Goal: Information Seeking & Learning: Check status

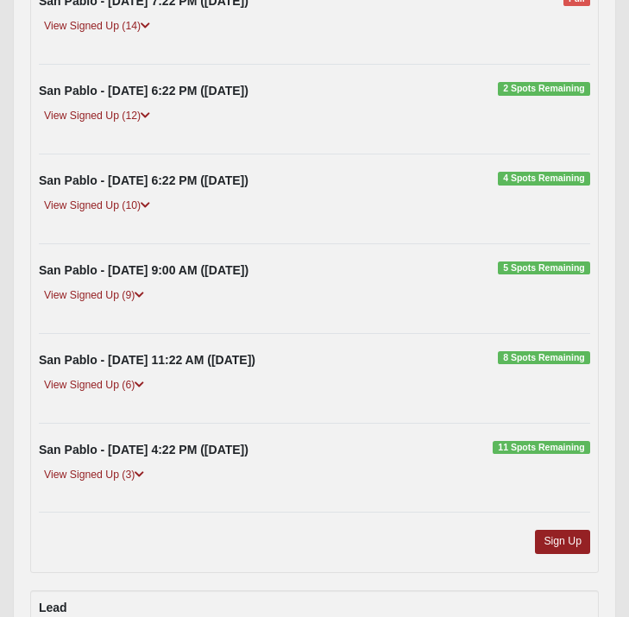
scroll to position [495, 0]
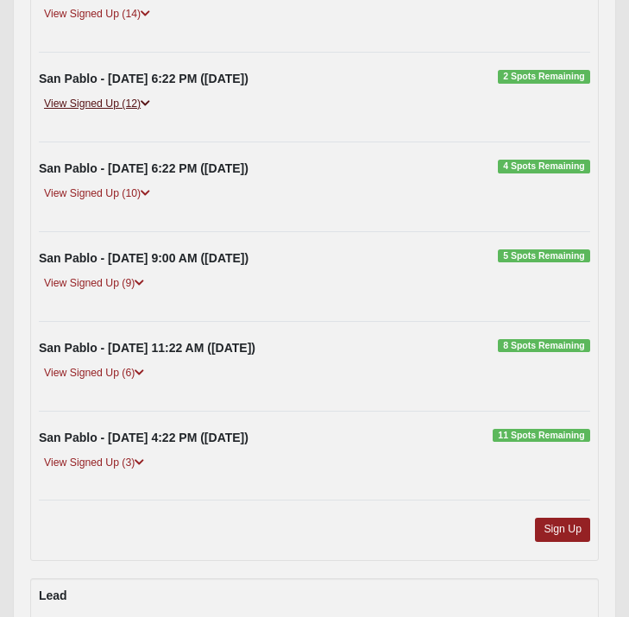
click at [104, 113] on link "View Signed Up (12)" at bounding box center [97, 104] width 117 height 18
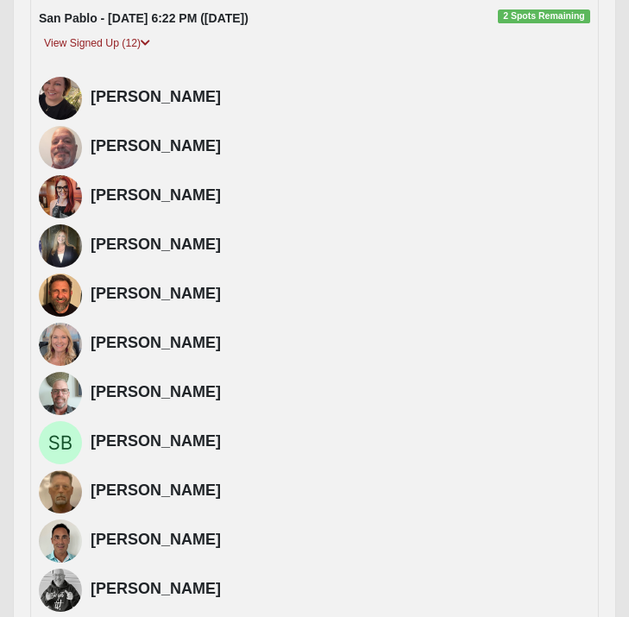
scroll to position [555, 0]
click at [107, 53] on link "View Signed Up (12)" at bounding box center [97, 44] width 117 height 18
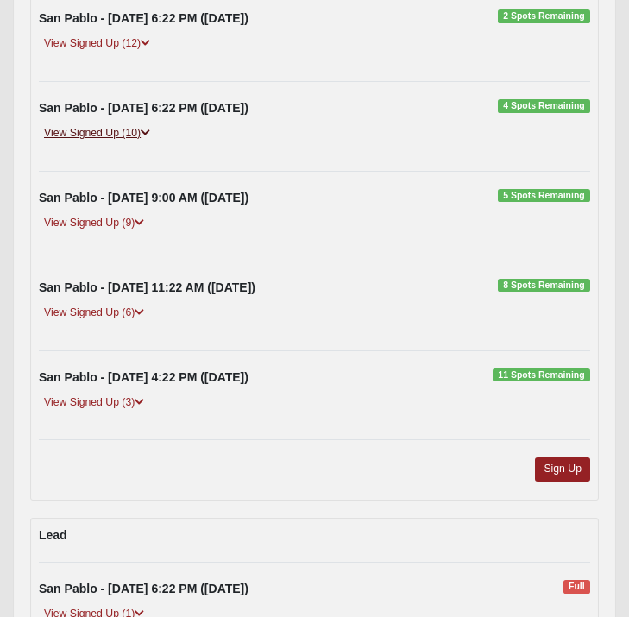
click at [105, 142] on link "View Signed Up (10)" at bounding box center [97, 133] width 117 height 18
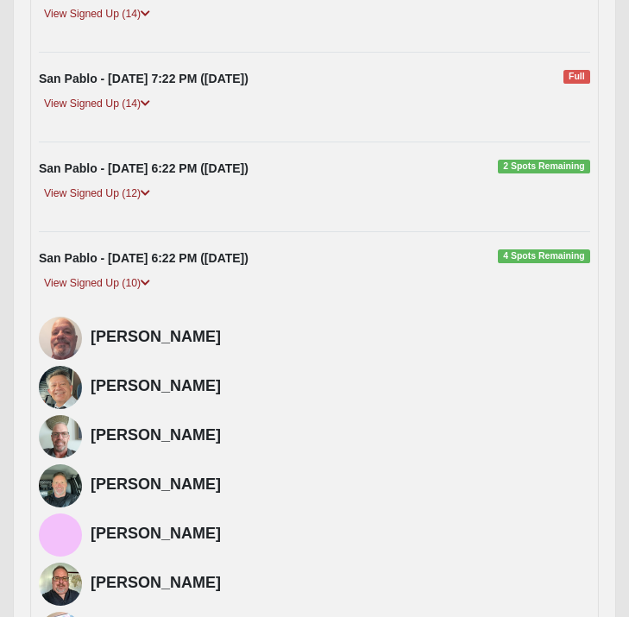
scroll to position [397, 0]
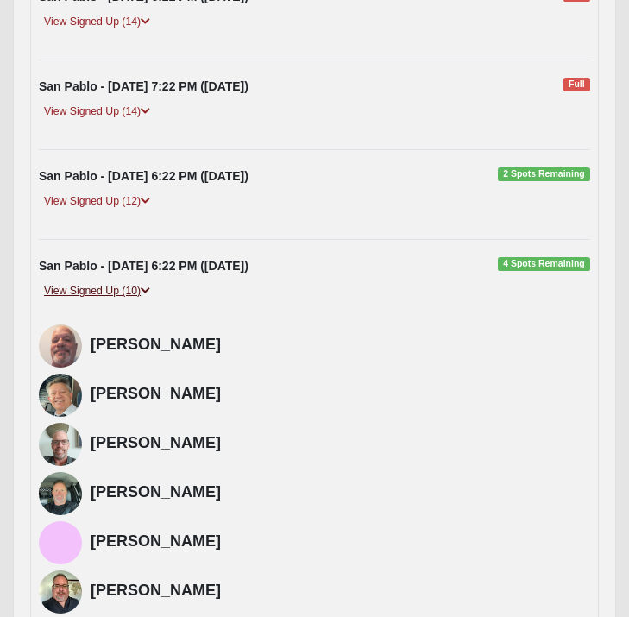
click at [112, 300] on link "View Signed Up (10)" at bounding box center [97, 291] width 117 height 18
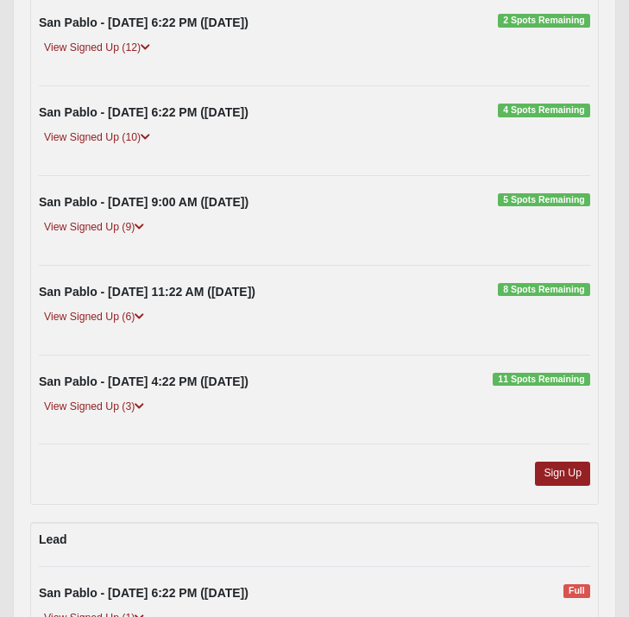
scroll to position [553, 0]
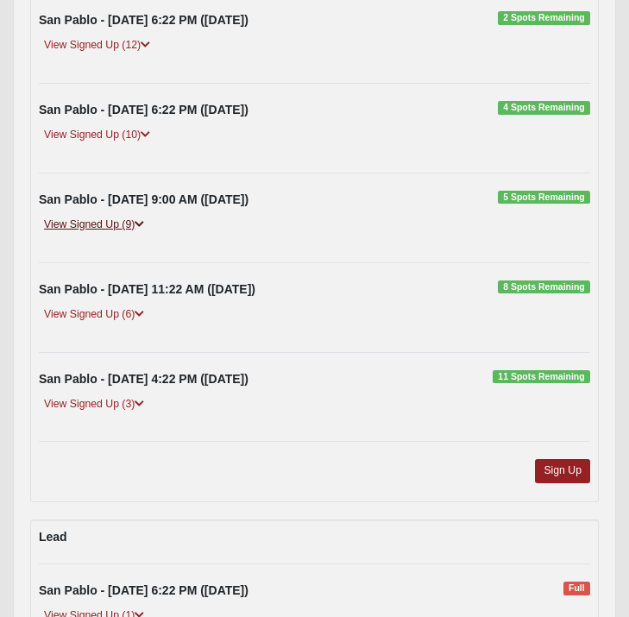
click at [94, 234] on link "View Signed Up (9)" at bounding box center [94, 225] width 111 height 18
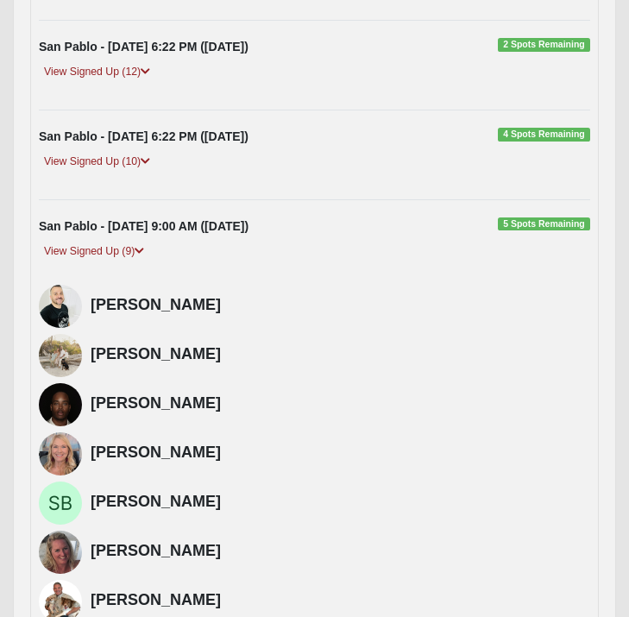
scroll to position [514, 0]
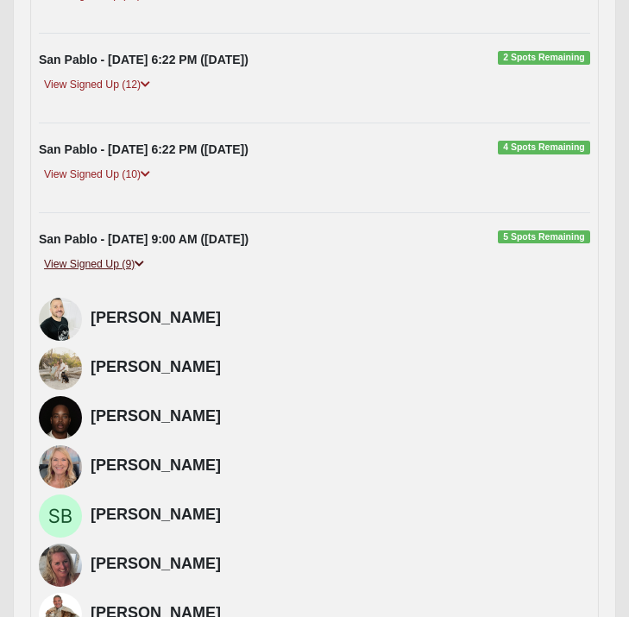
click at [104, 274] on link "View Signed Up (9)" at bounding box center [94, 265] width 111 height 18
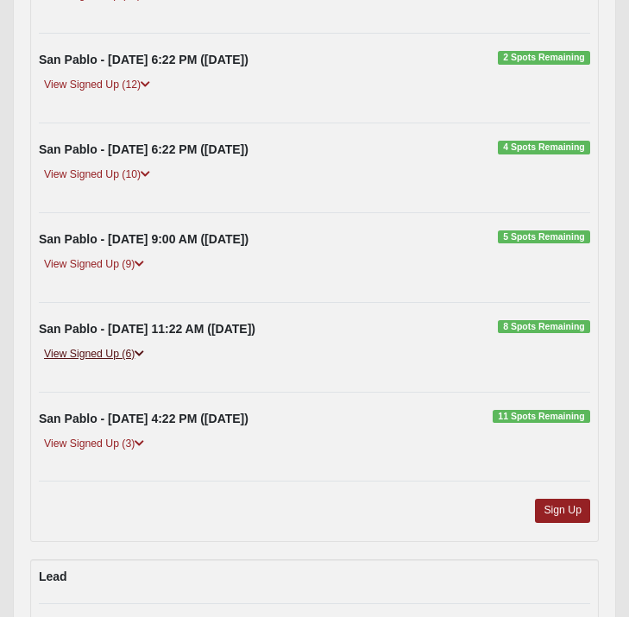
click at [96, 363] on link "View Signed Up (6)" at bounding box center [94, 354] width 111 height 18
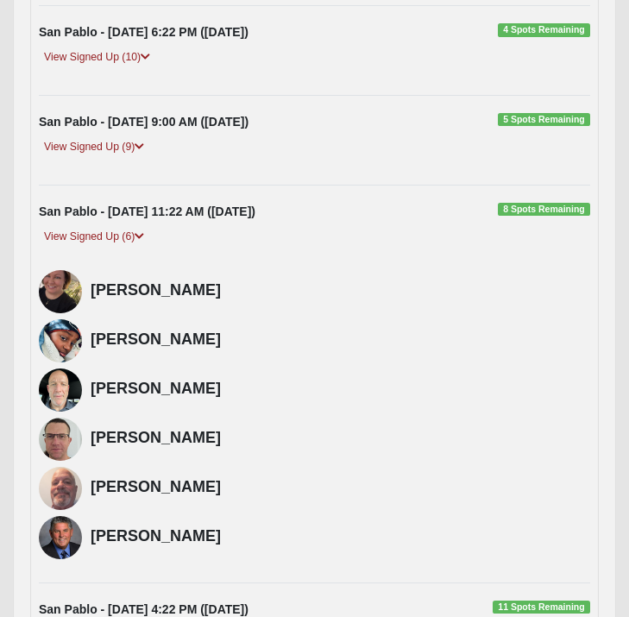
scroll to position [649, 0]
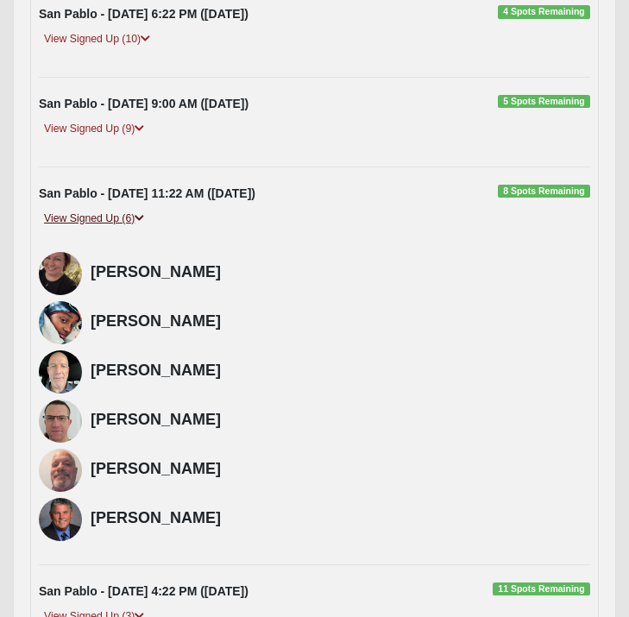
click at [99, 228] on link "View Signed Up (6)" at bounding box center [94, 219] width 111 height 18
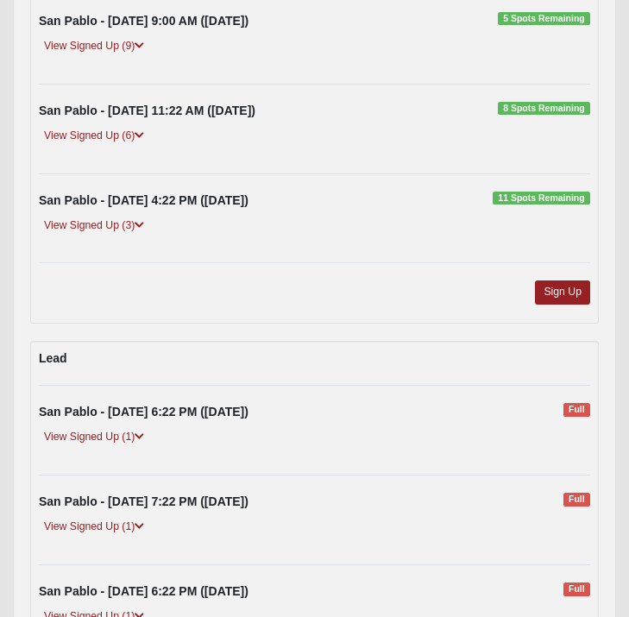
scroll to position [734, 0]
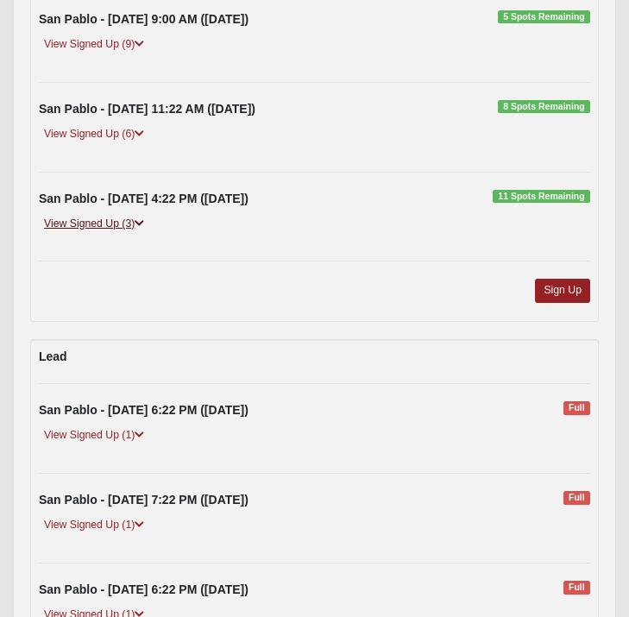
click at [90, 233] on link "View Signed Up (3)" at bounding box center [94, 224] width 111 height 18
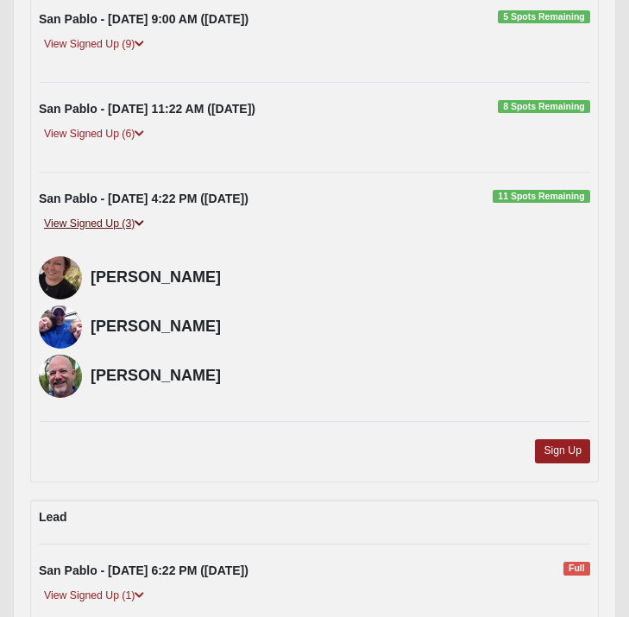
click at [90, 233] on link "View Signed Up (3)" at bounding box center [94, 224] width 111 height 18
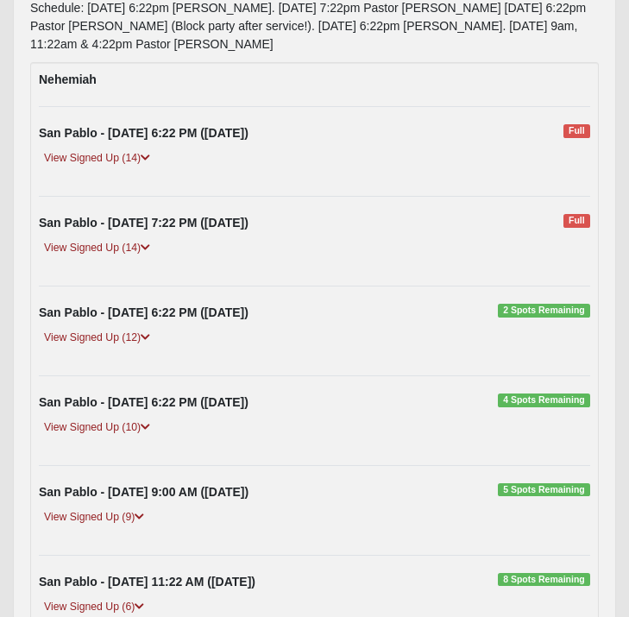
scroll to position [248, 0]
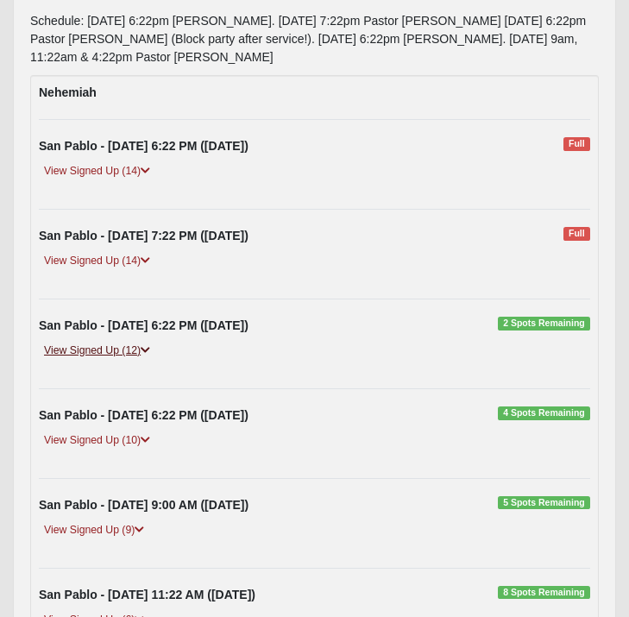
click at [85, 360] on link "View Signed Up (12)" at bounding box center [97, 351] width 117 height 18
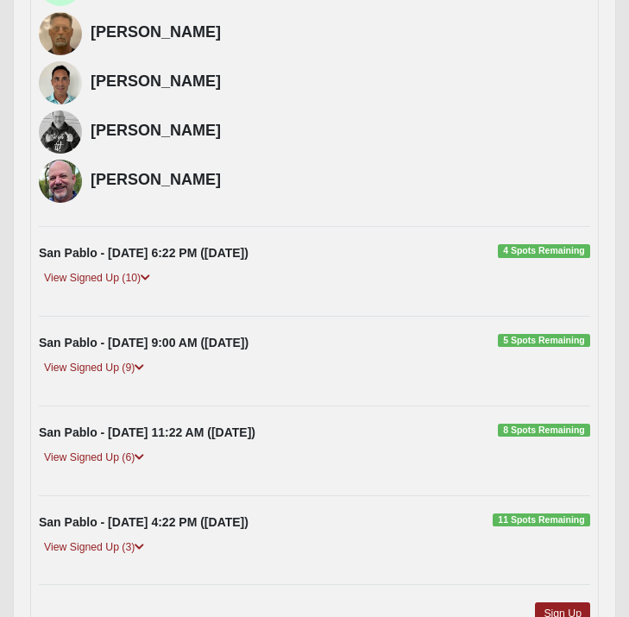
scroll to position [1019, 0]
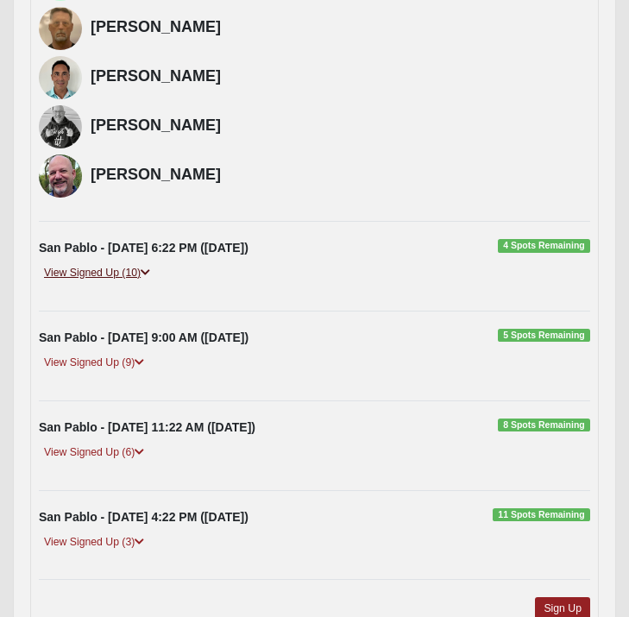
click at [101, 282] on link "View Signed Up (10)" at bounding box center [97, 273] width 117 height 18
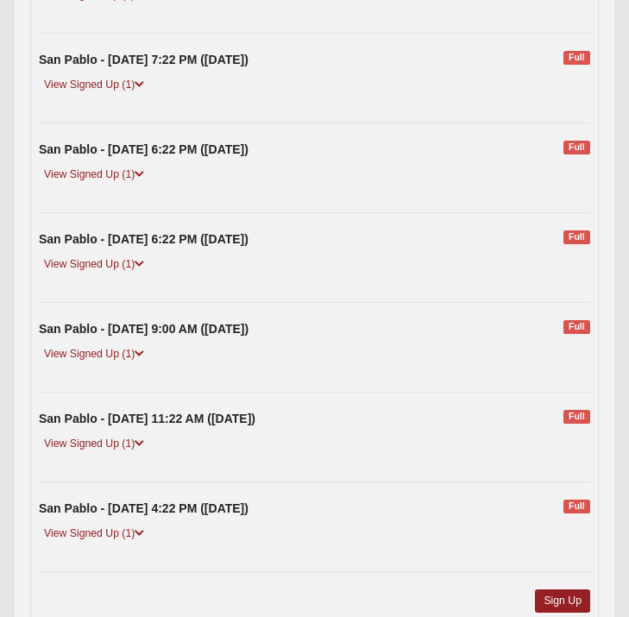
scroll to position [2284, 0]
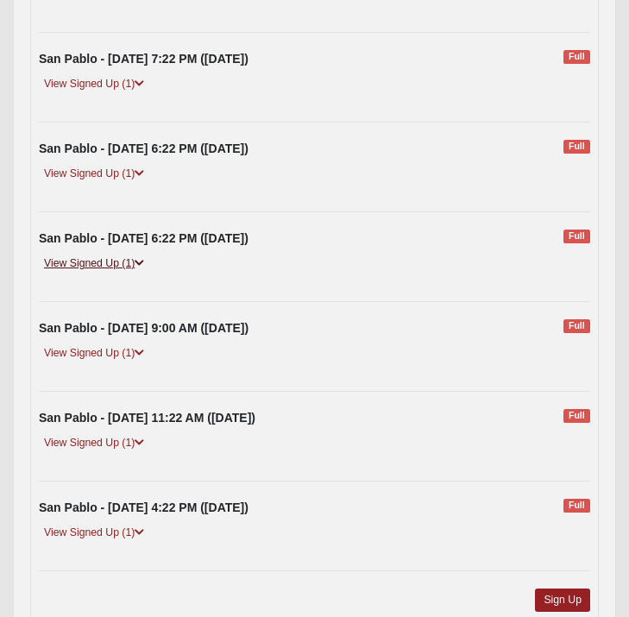
click at [95, 273] on link "View Signed Up (1)" at bounding box center [94, 264] width 111 height 18
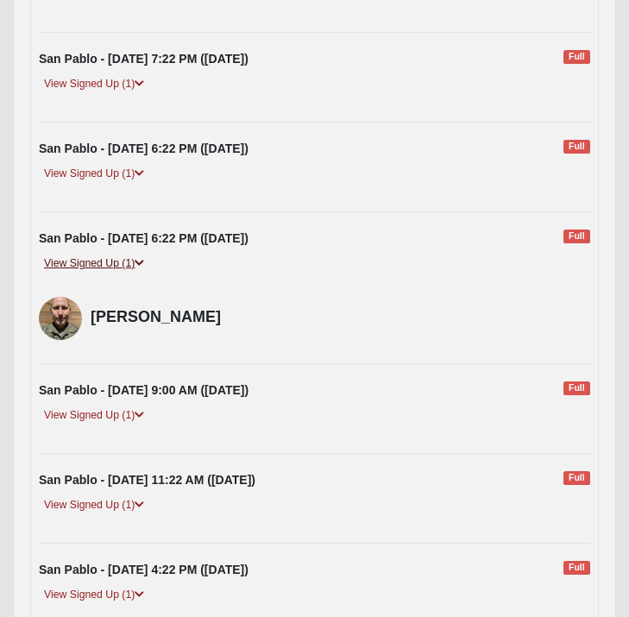
click at [95, 273] on link "View Signed Up (1)" at bounding box center [94, 264] width 111 height 18
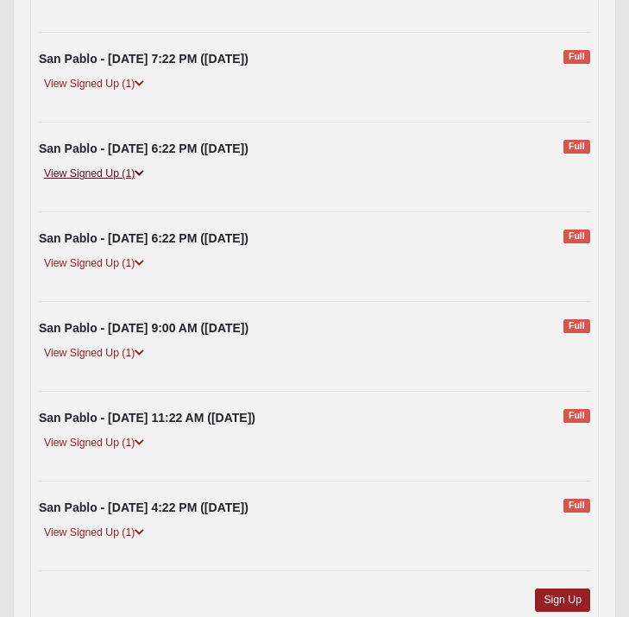
click at [94, 183] on link "View Signed Up (1)" at bounding box center [94, 174] width 111 height 18
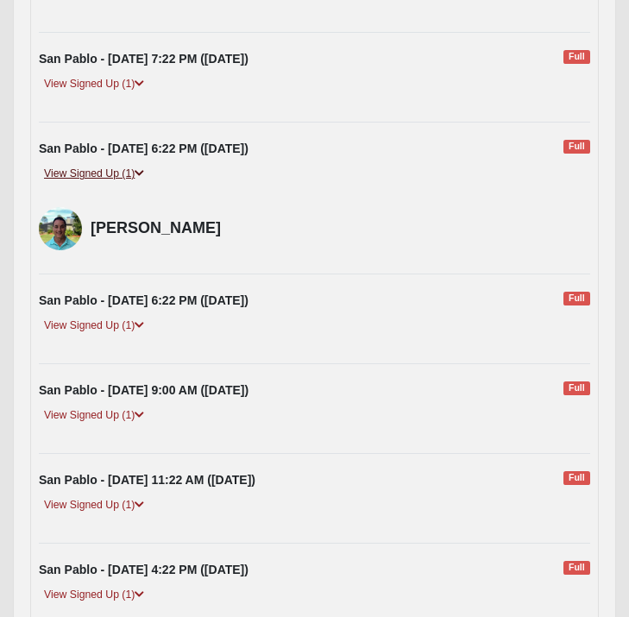
click at [94, 183] on link "View Signed Up (1)" at bounding box center [94, 174] width 111 height 18
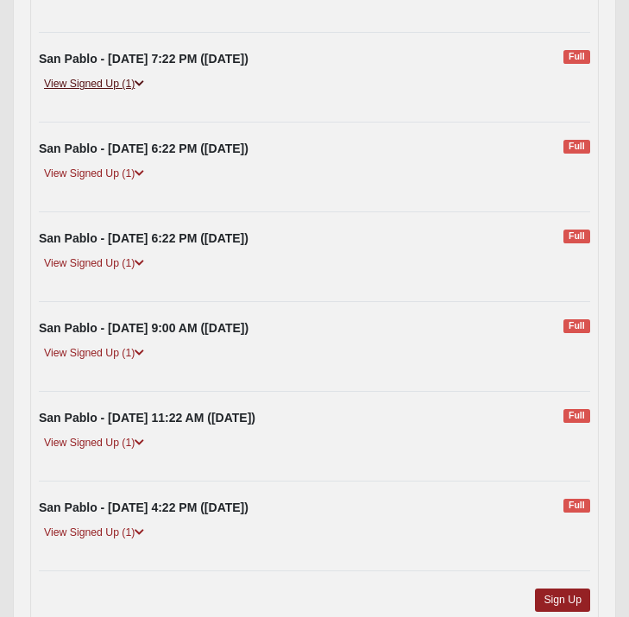
click at [95, 93] on link "View Signed Up (1)" at bounding box center [94, 84] width 111 height 18
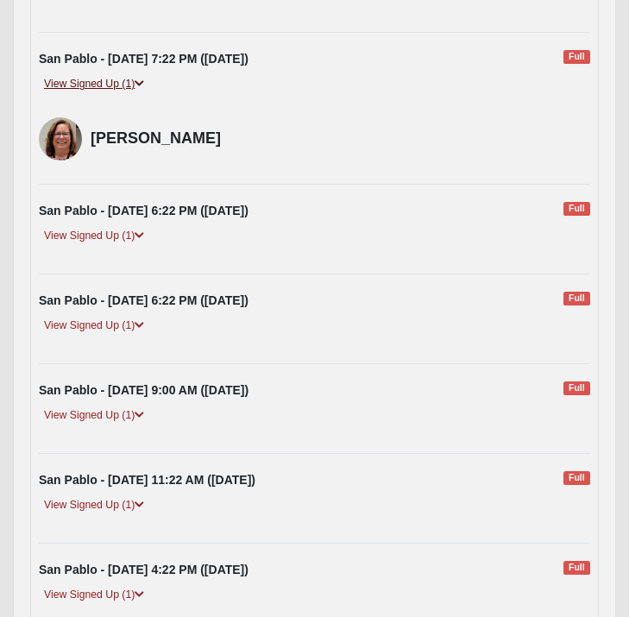
click at [95, 93] on link "View Signed Up (1)" at bounding box center [94, 84] width 111 height 18
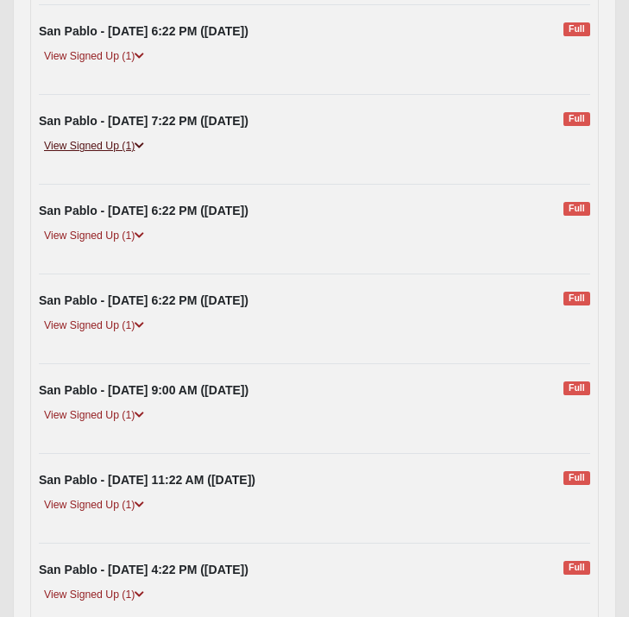
scroll to position [2225, 0]
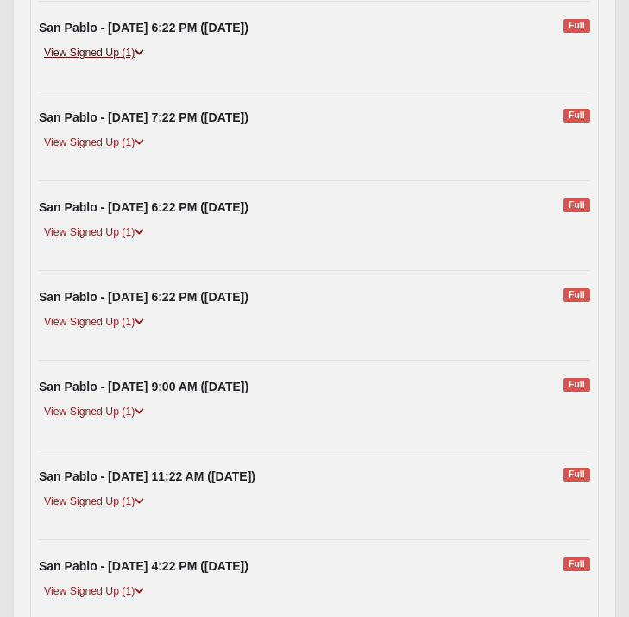
click at [94, 62] on link "View Signed Up (1)" at bounding box center [94, 53] width 111 height 18
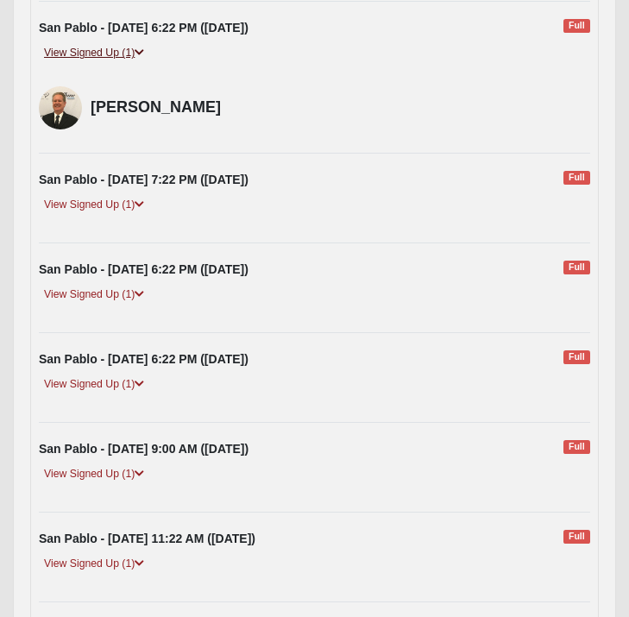
click at [94, 62] on link "View Signed Up (1)" at bounding box center [94, 53] width 111 height 18
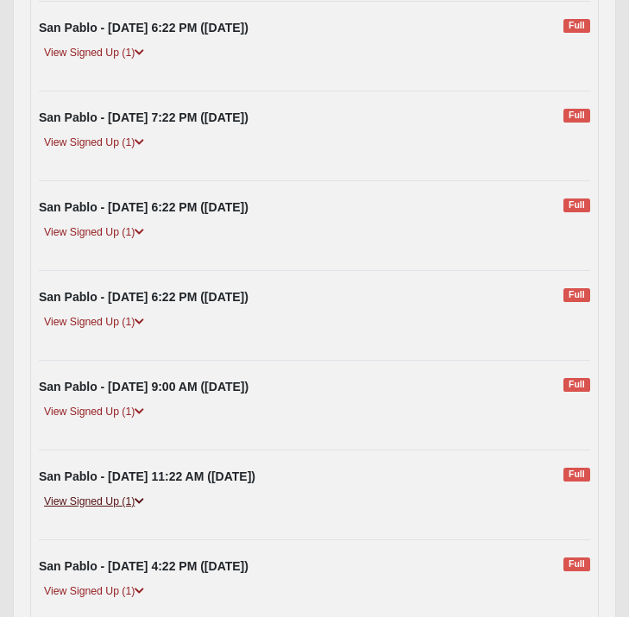
click at [101, 511] on link "View Signed Up (1)" at bounding box center [94, 502] width 111 height 18
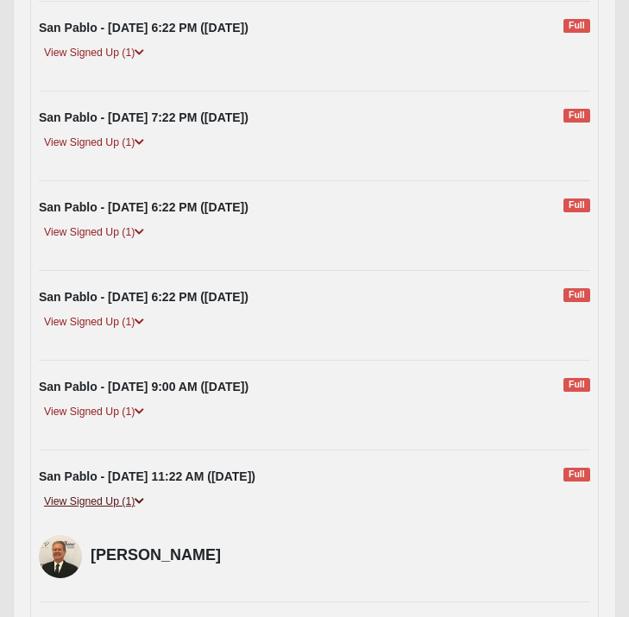
click at [101, 511] on link "View Signed Up (1)" at bounding box center [94, 502] width 111 height 18
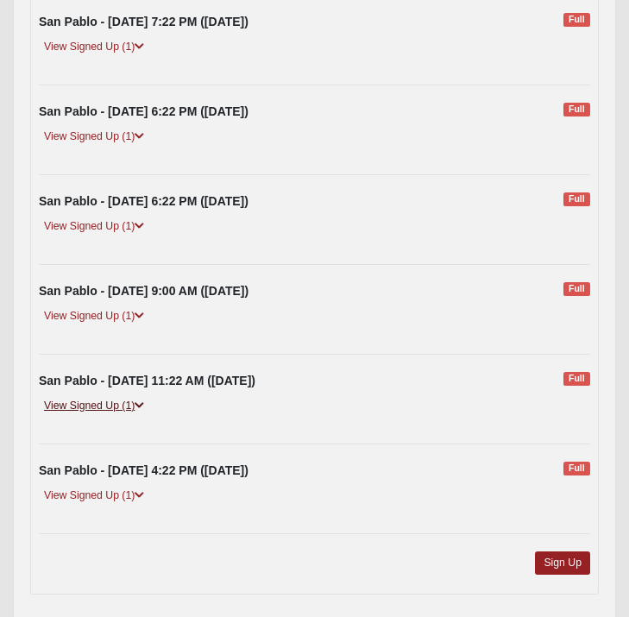
scroll to position [2322, 0]
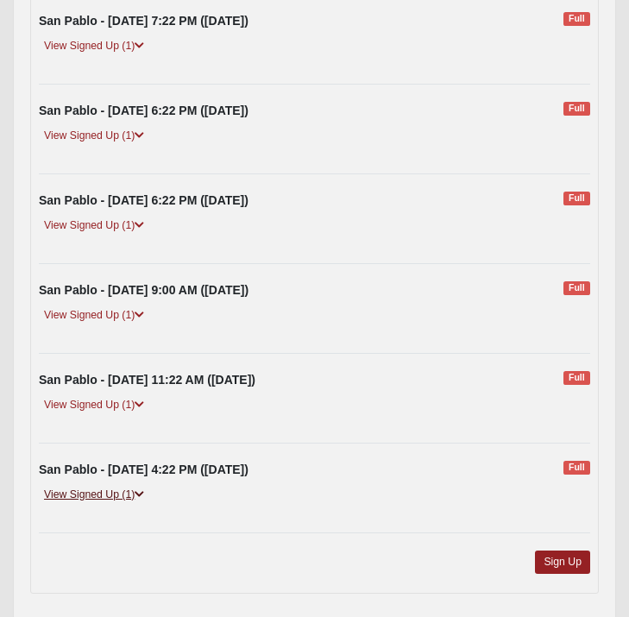
click at [98, 504] on link "View Signed Up (1)" at bounding box center [94, 495] width 111 height 18
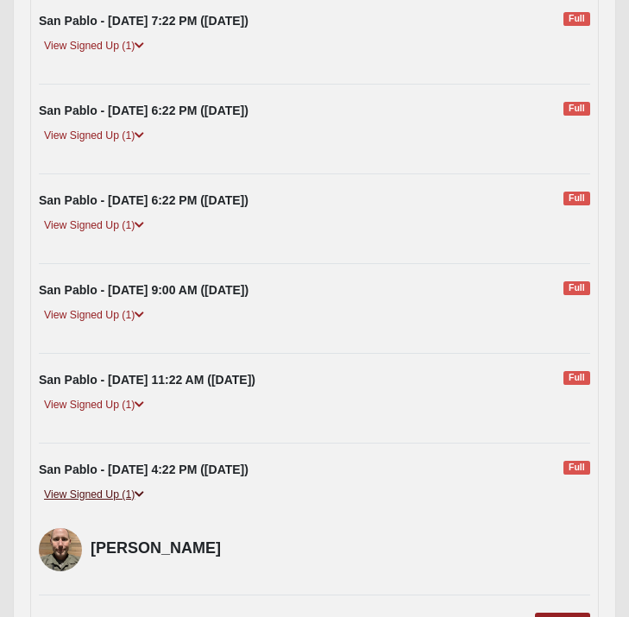
click at [98, 504] on link "View Signed Up (1)" at bounding box center [94, 495] width 111 height 18
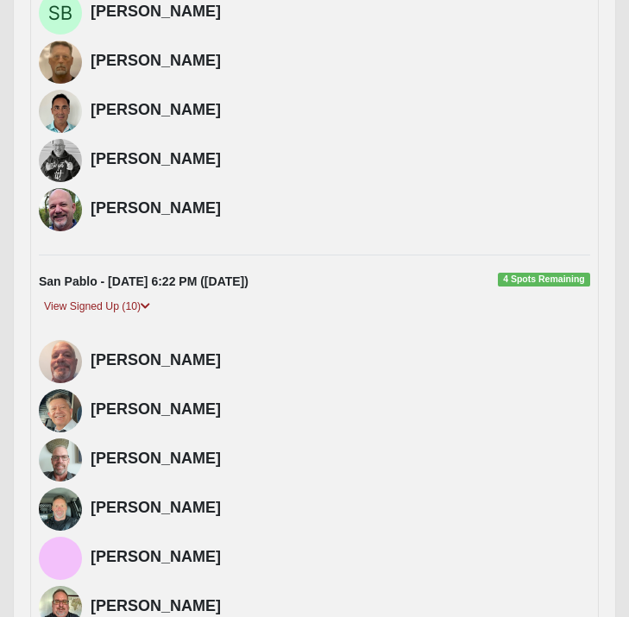
scroll to position [970, 0]
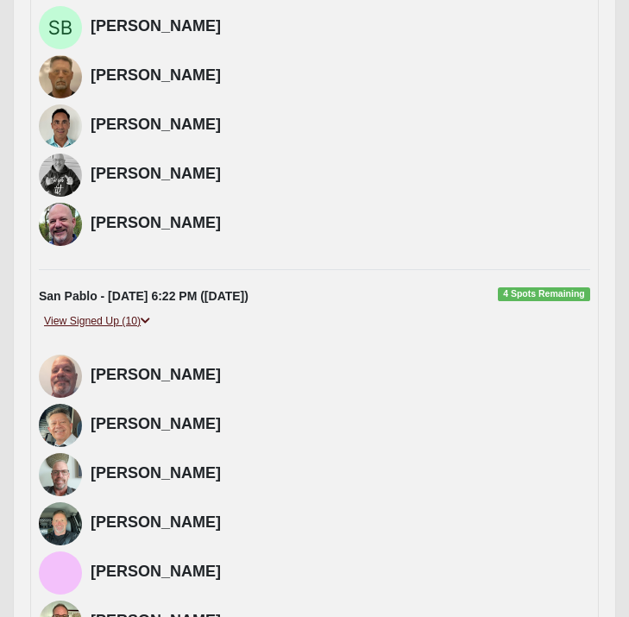
click at [103, 331] on link "View Signed Up (10)" at bounding box center [97, 322] width 117 height 18
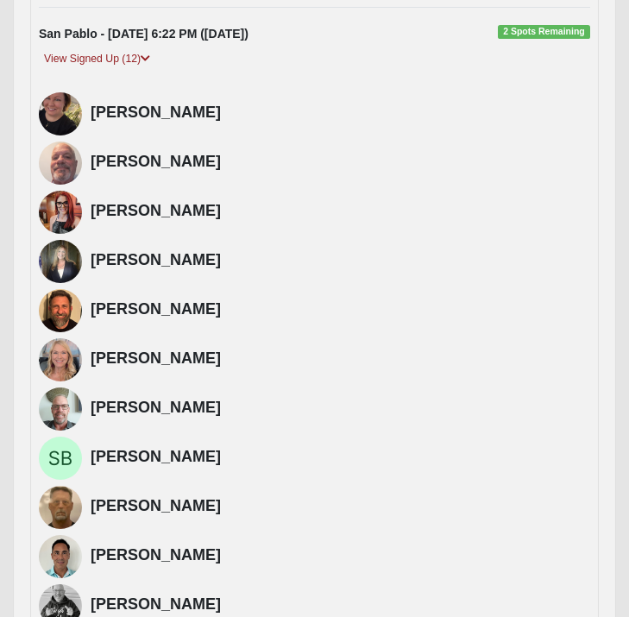
scroll to position [528, 0]
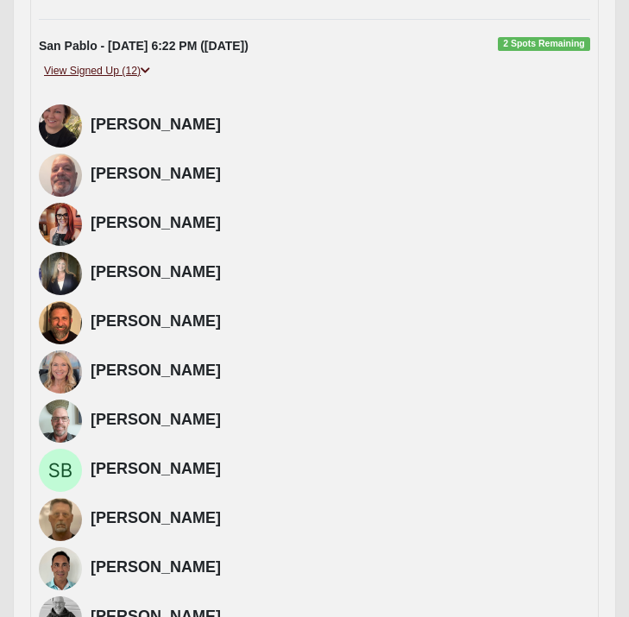
click at [92, 80] on link "View Signed Up (12)" at bounding box center [97, 71] width 117 height 18
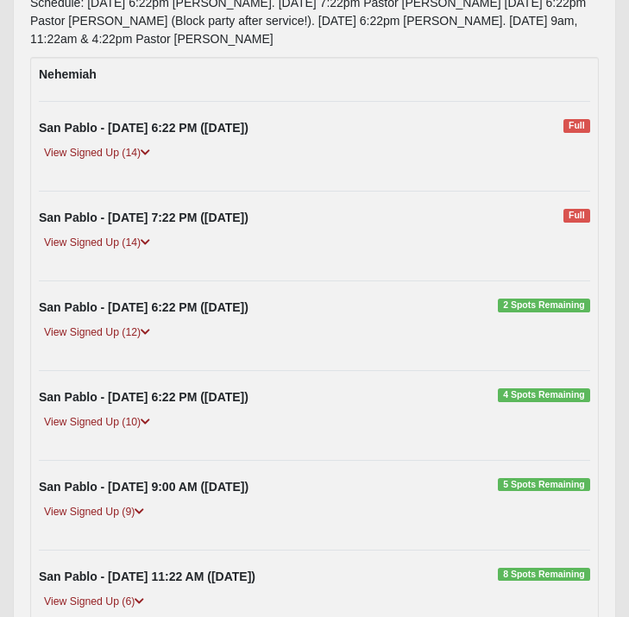
scroll to position [267, 0]
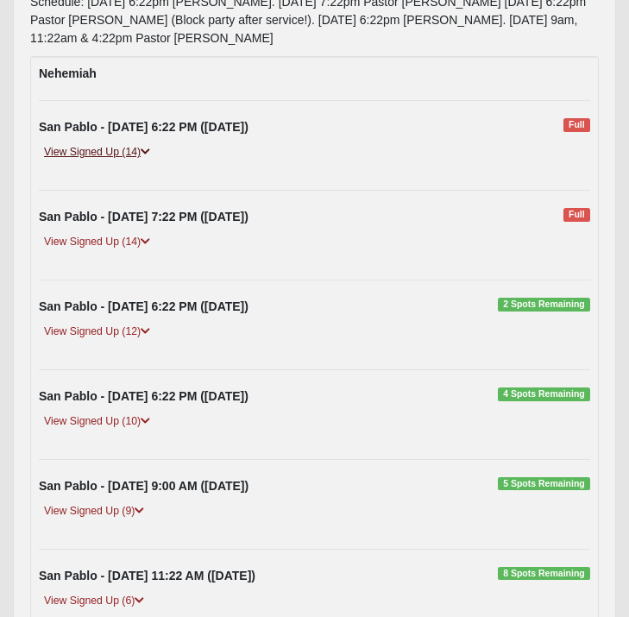
click at [86, 161] on link "View Signed Up (14)" at bounding box center [97, 152] width 117 height 18
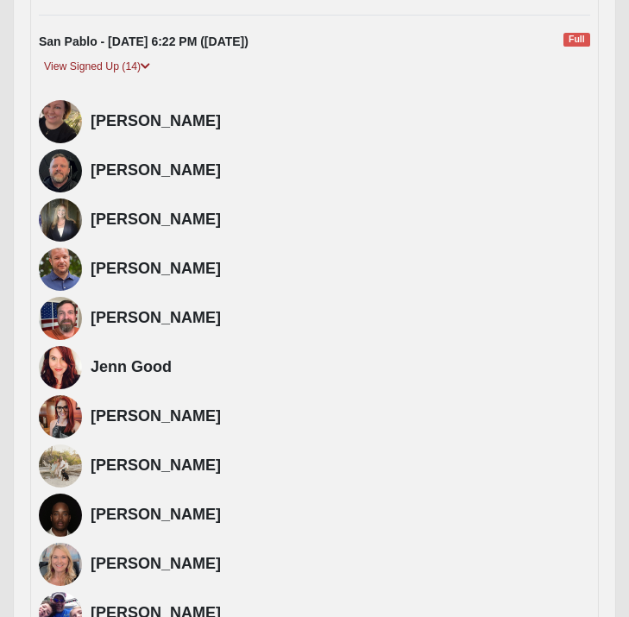
scroll to position [351, 0]
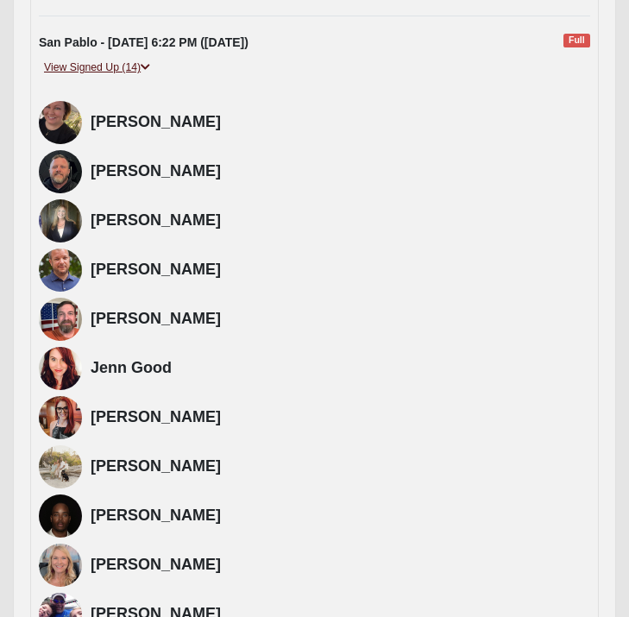
click at [89, 77] on link "View Signed Up (14)" at bounding box center [97, 68] width 117 height 18
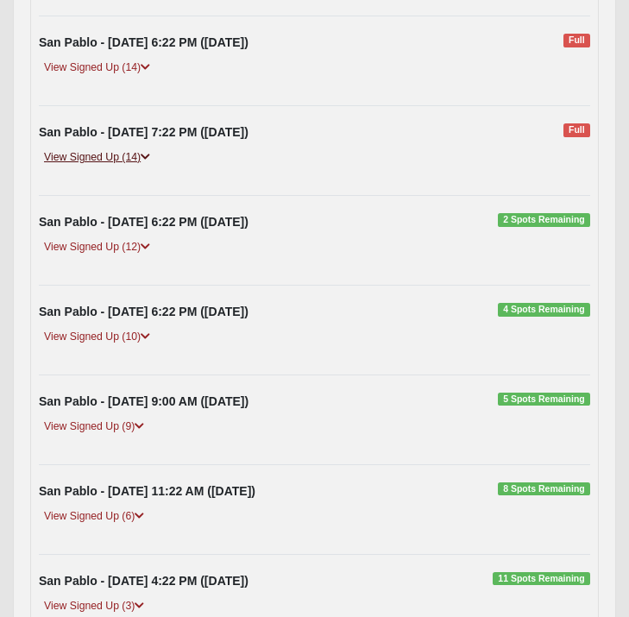
click at [98, 167] on link "View Signed Up (14)" at bounding box center [97, 158] width 117 height 18
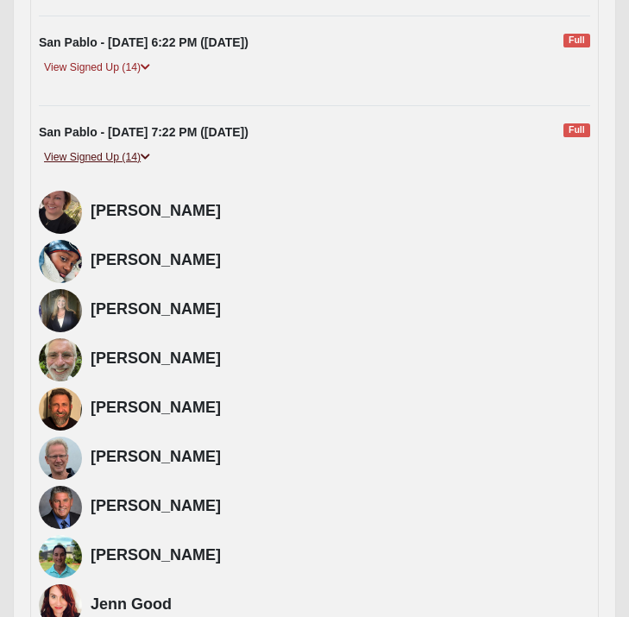
click at [98, 167] on link "View Signed Up (14)" at bounding box center [97, 158] width 117 height 18
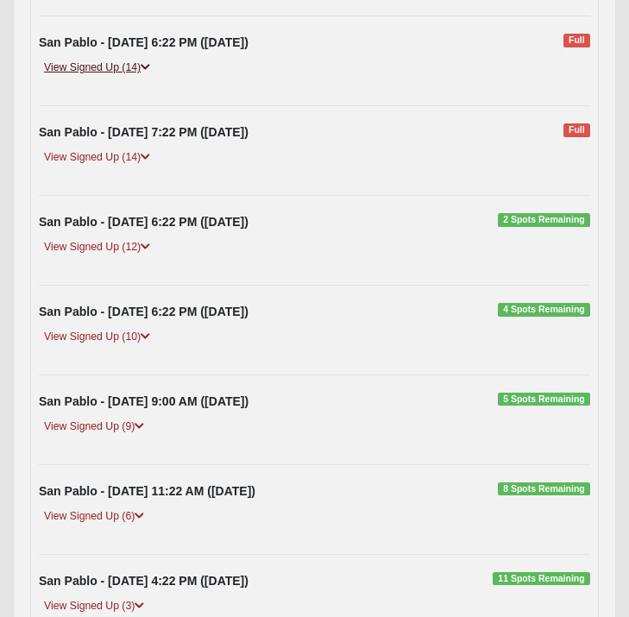
click at [105, 77] on link "View Signed Up (14)" at bounding box center [97, 68] width 117 height 18
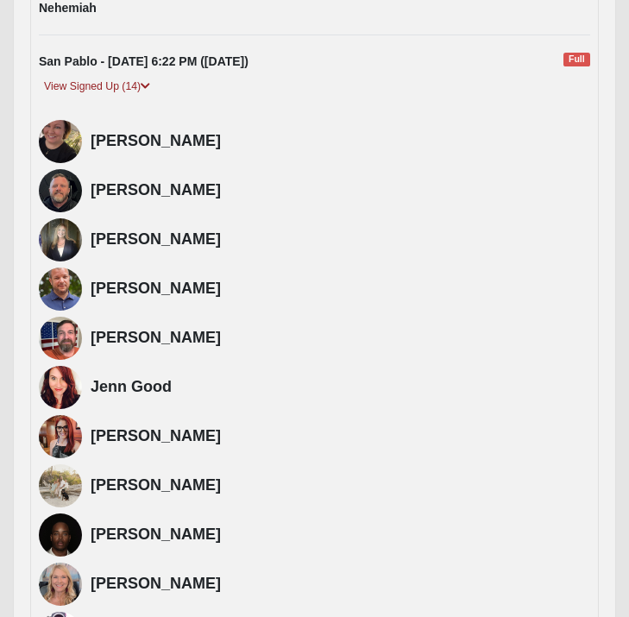
scroll to position [328, 0]
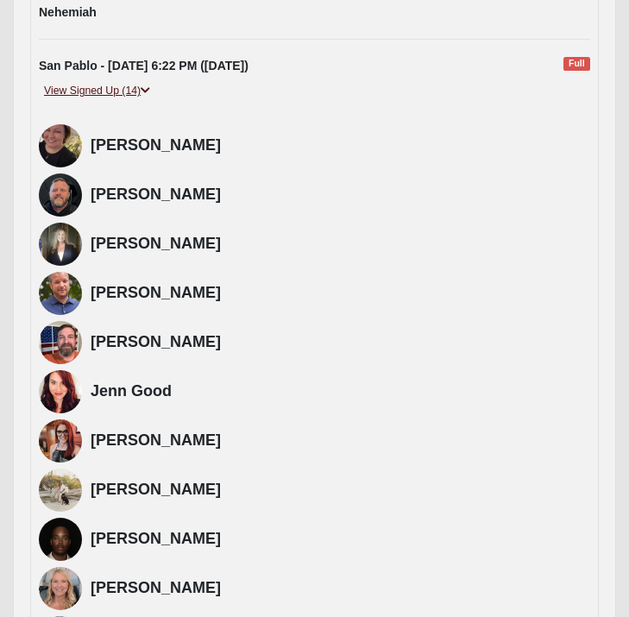
click at [86, 100] on link "View Signed Up (14)" at bounding box center [97, 91] width 117 height 18
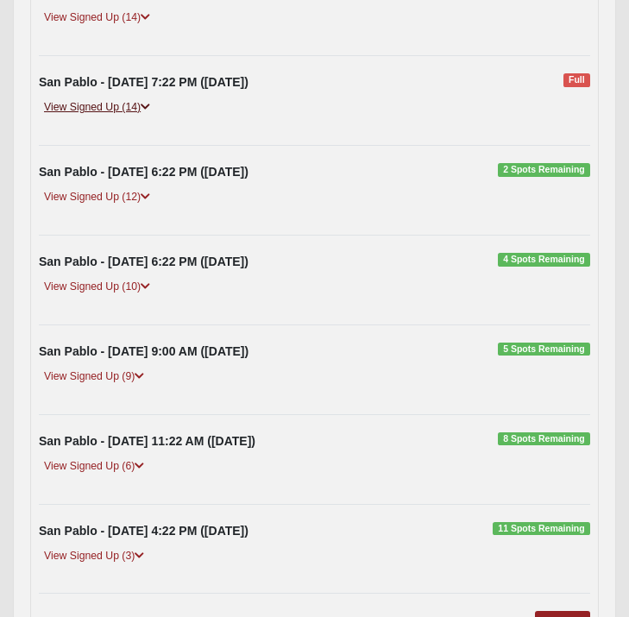
scroll to position [395, 0]
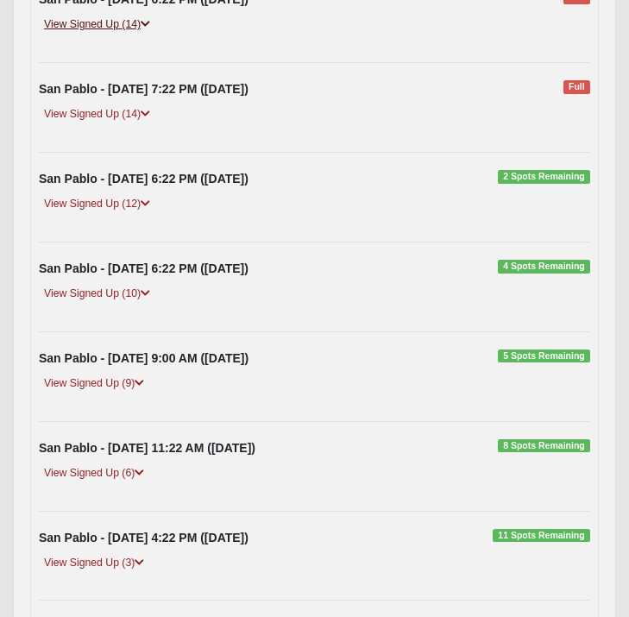
click at [103, 34] on link "View Signed Up (14)" at bounding box center [97, 25] width 117 height 18
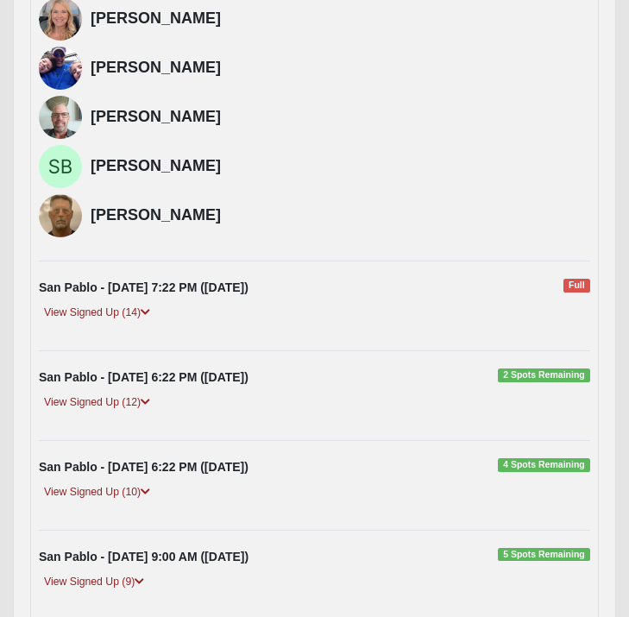
scroll to position [912, 0]
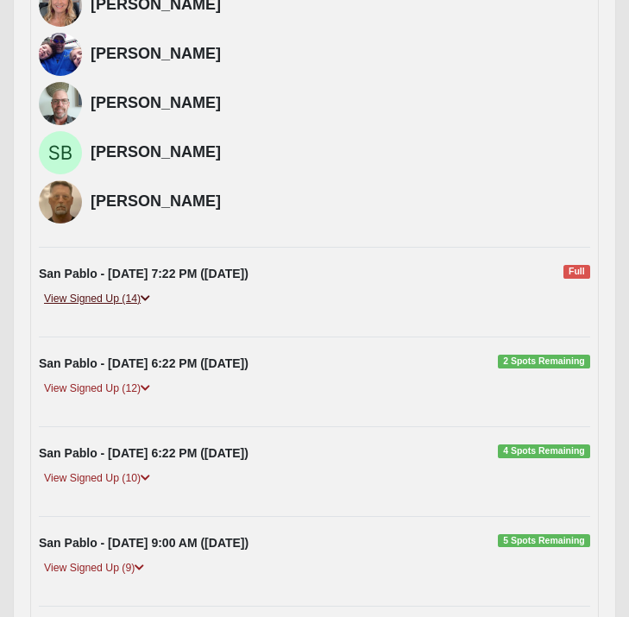
click at [108, 308] on link "View Signed Up (14)" at bounding box center [97, 299] width 117 height 18
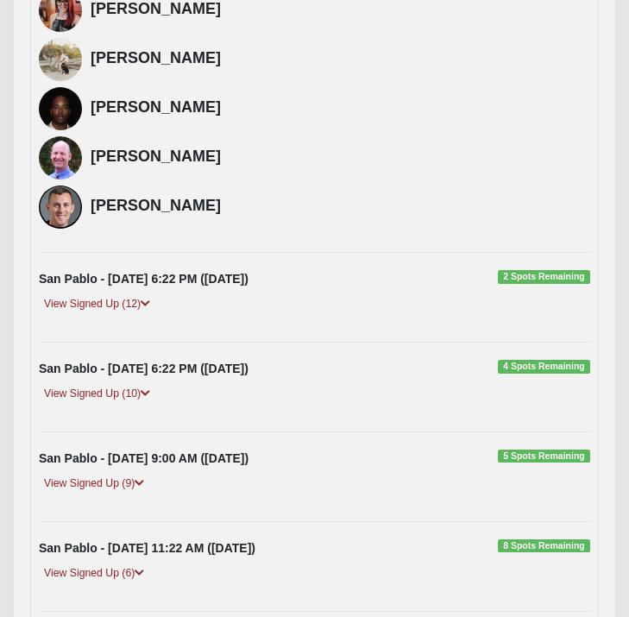
scroll to position [1701, 0]
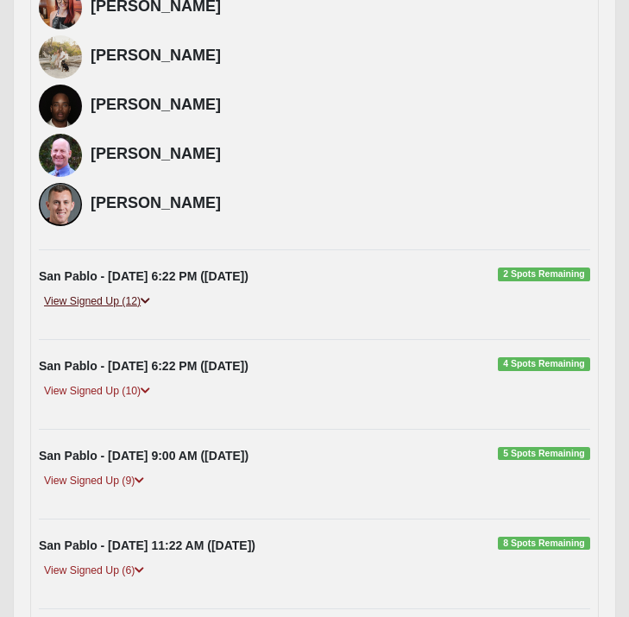
click at [103, 311] on link "View Signed Up (12)" at bounding box center [97, 302] width 117 height 18
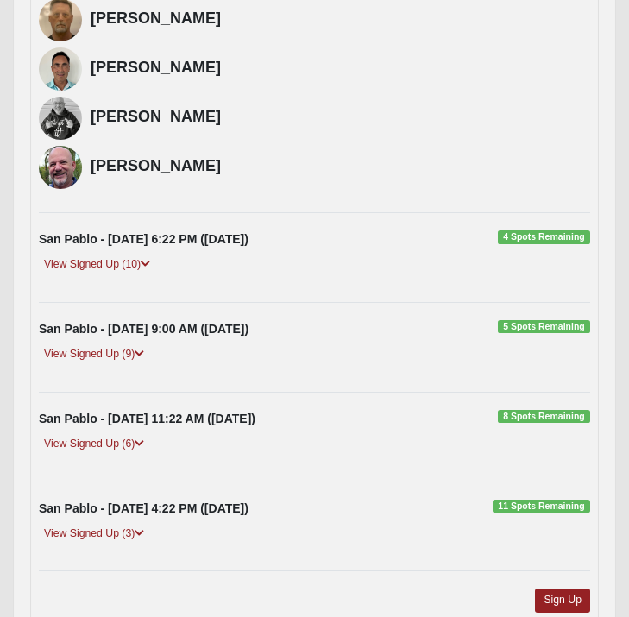
scroll to position [2522, 0]
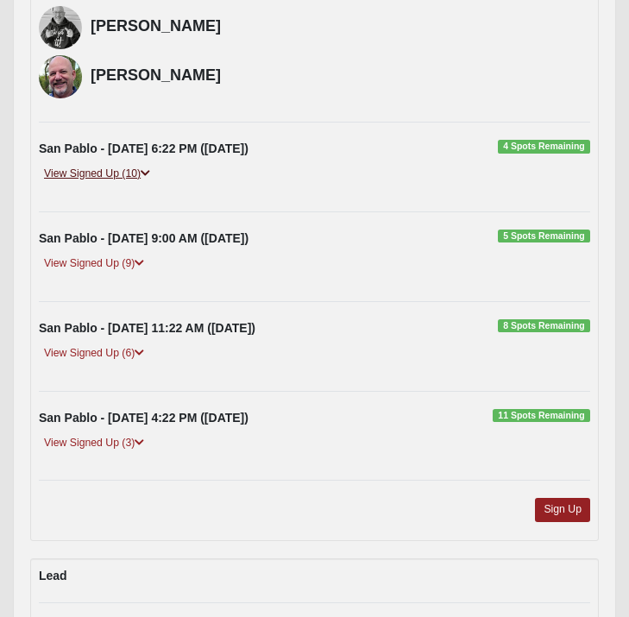
click at [91, 183] on link "View Signed Up (10)" at bounding box center [97, 174] width 117 height 18
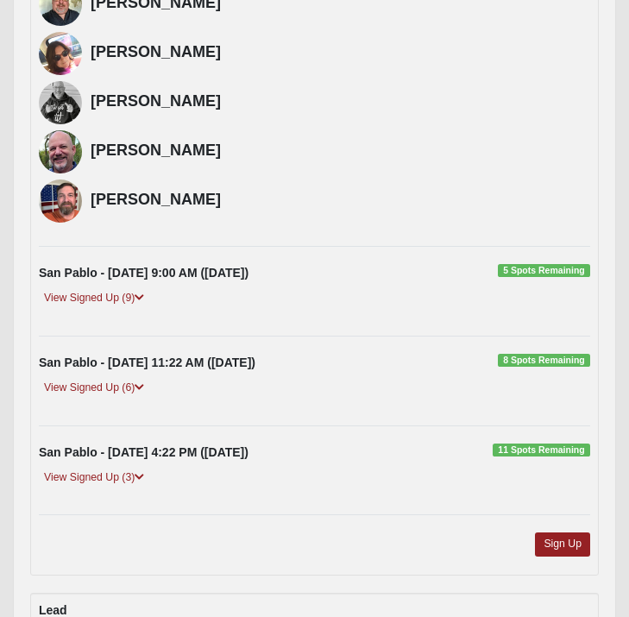
scroll to position [3008, 0]
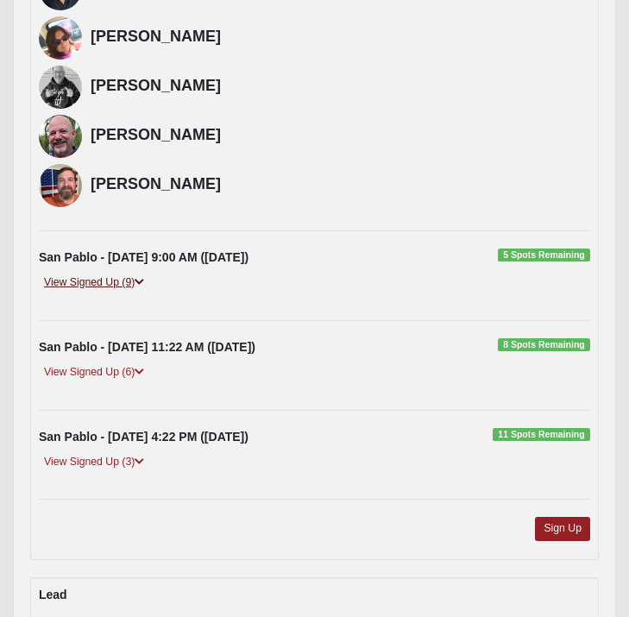
click at [103, 292] on link "View Signed Up (9)" at bounding box center [94, 283] width 111 height 18
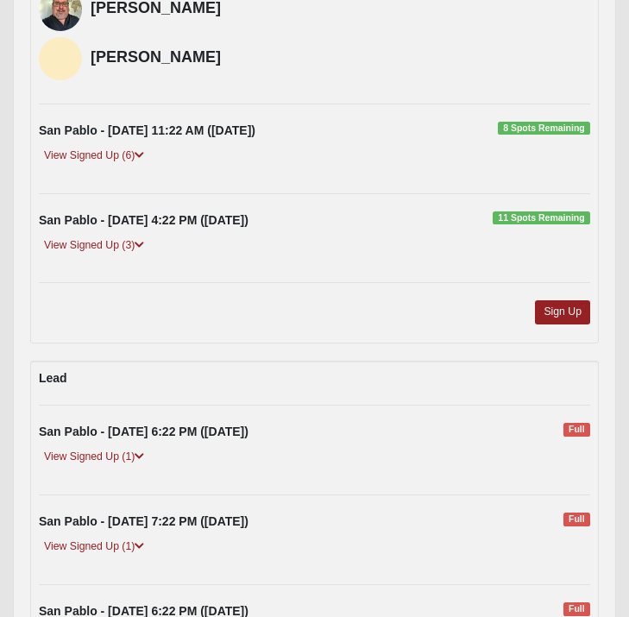
scroll to position [3692, 0]
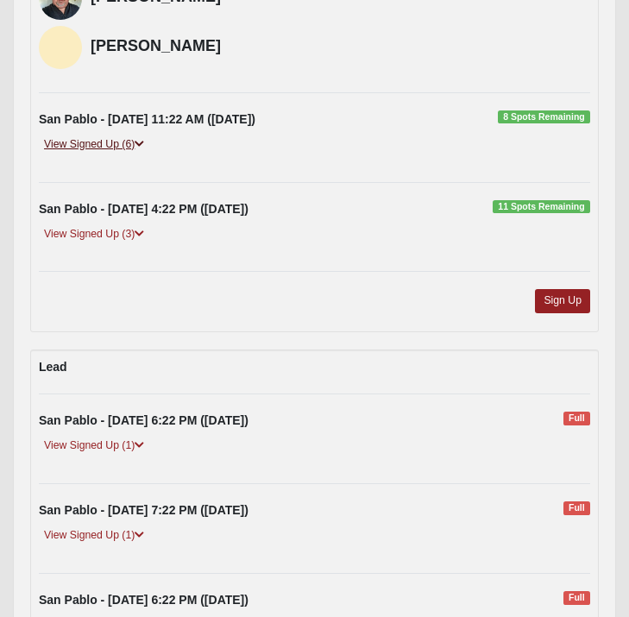
click at [106, 154] on link "View Signed Up (6)" at bounding box center [94, 145] width 111 height 18
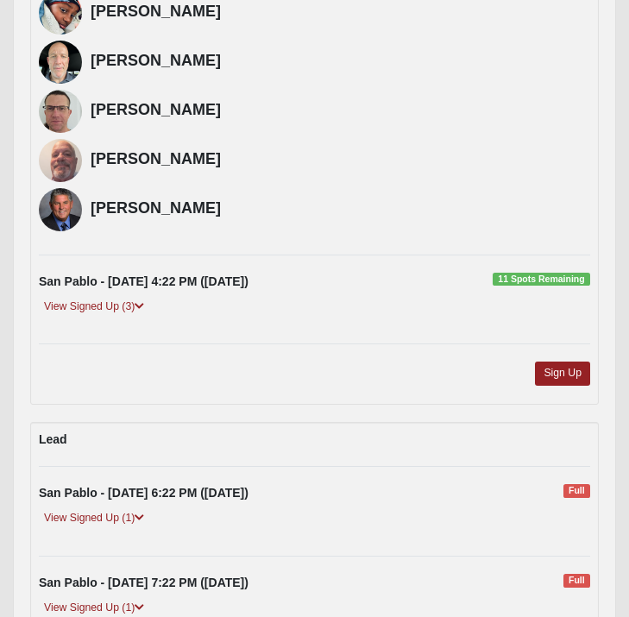
scroll to position [3935, 0]
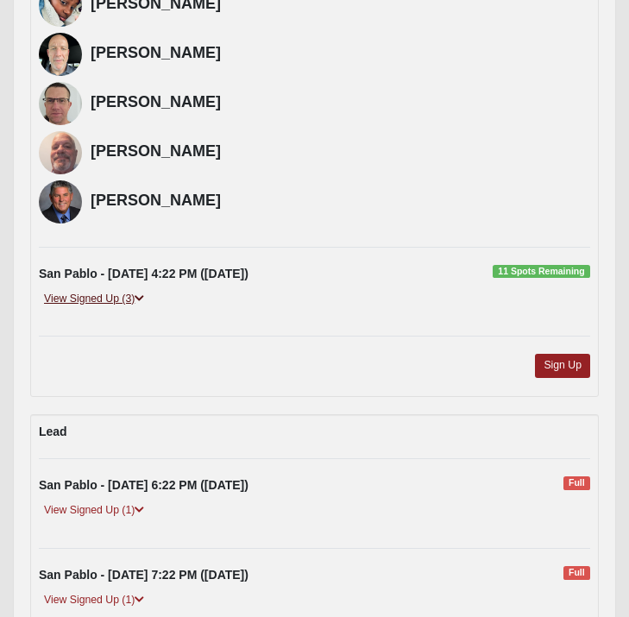
click at [105, 308] on link "View Signed Up (3)" at bounding box center [94, 299] width 111 height 18
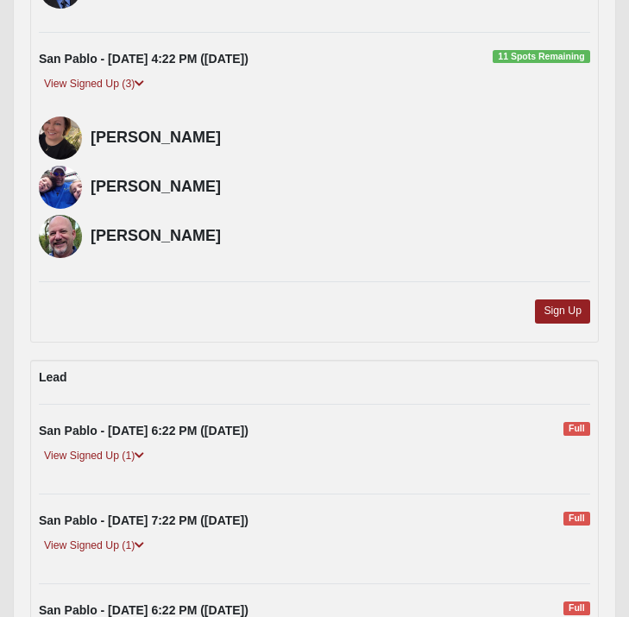
scroll to position [4155, 0]
